Goal: Navigation & Orientation: Find specific page/section

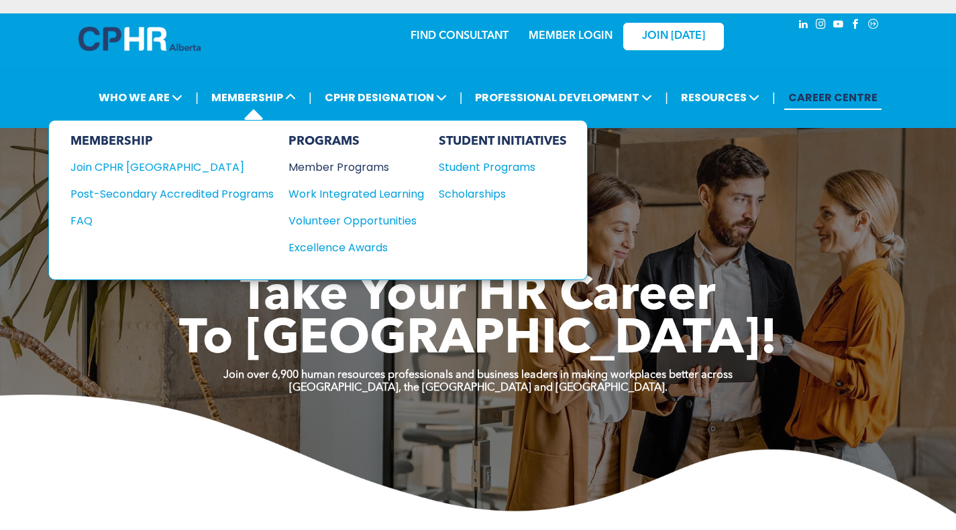
click at [331, 172] on div "Member Programs" at bounding box center [349, 167] width 122 height 17
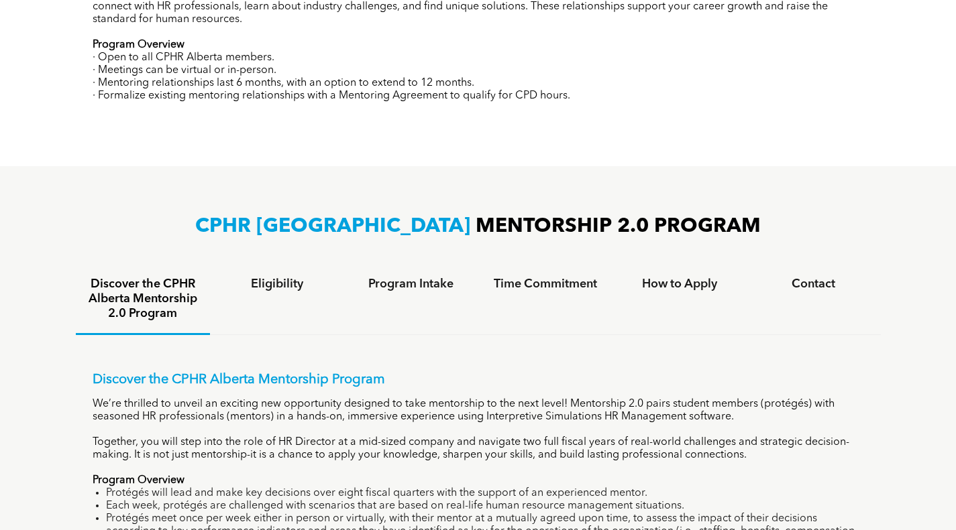
scroll to position [738, 0]
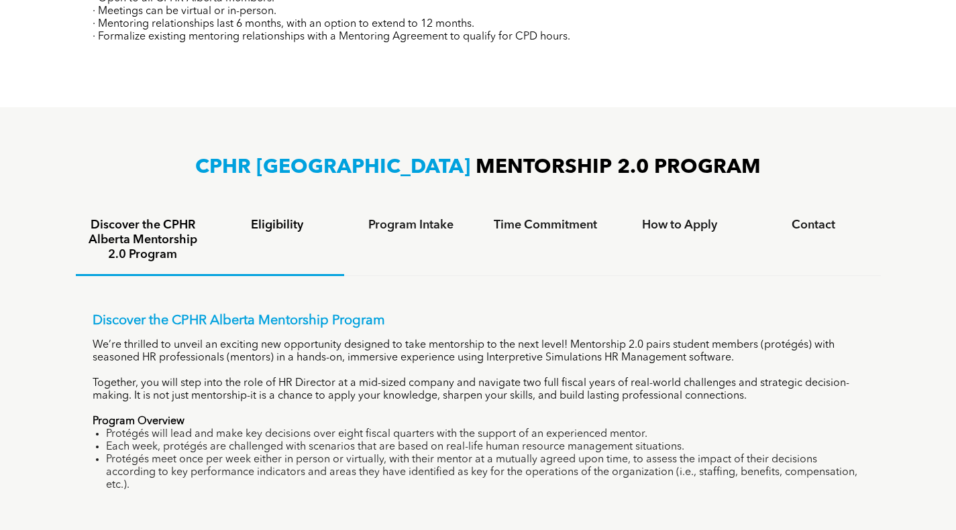
click at [306, 225] on h4 "Eligibility" at bounding box center [277, 225] width 110 height 15
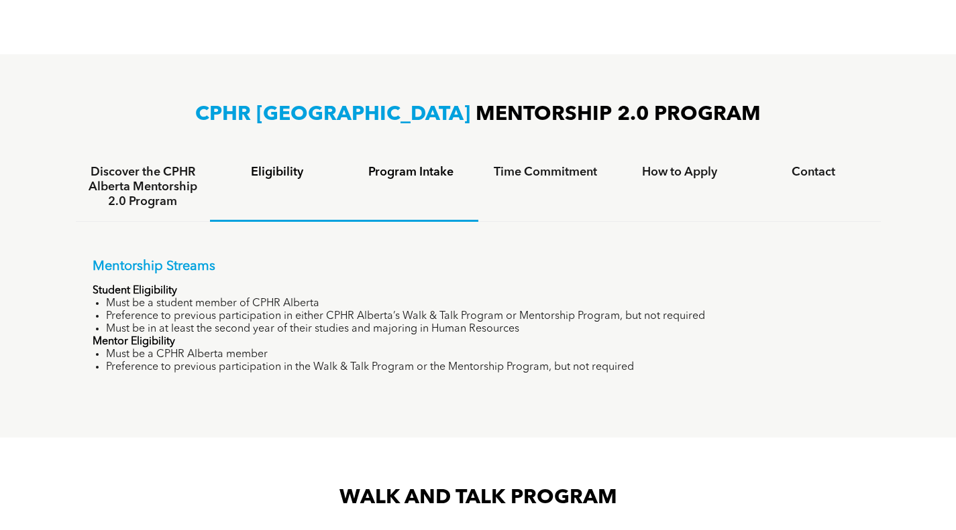
scroll to position [805, 0]
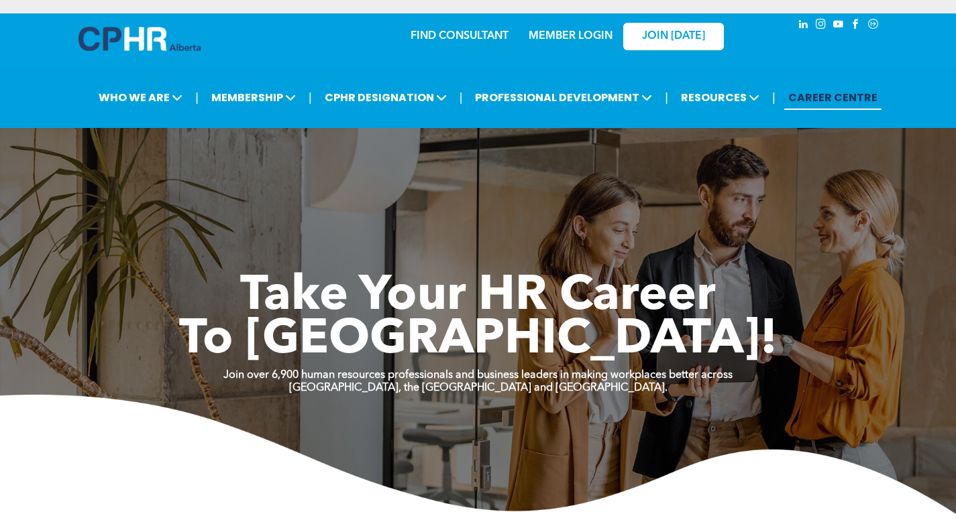
click at [545, 39] on link "MEMBER LOGIN" at bounding box center [570, 36] width 84 height 11
click at [542, 35] on link "MEMBER LOGIN" at bounding box center [570, 36] width 84 height 11
click at [661, 33] on span "JOIN [DATE]" at bounding box center [673, 36] width 63 height 13
